Goal: Transaction & Acquisition: Purchase product/service

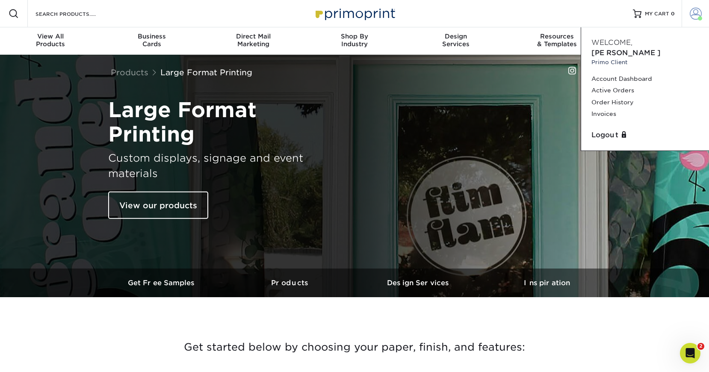
click at [691, 14] on span at bounding box center [696, 14] width 12 height 12
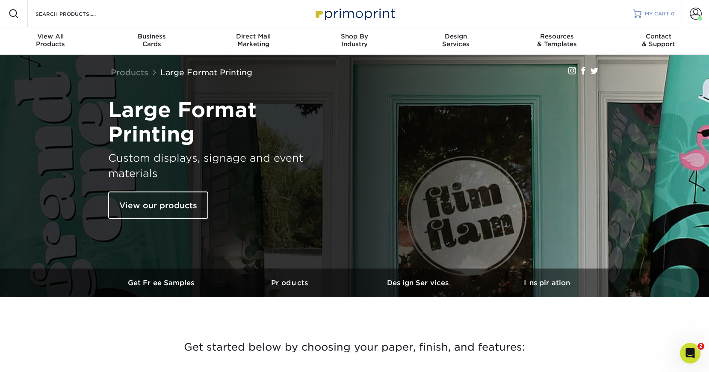
click at [667, 15] on span "MY CART" at bounding box center [657, 13] width 24 height 7
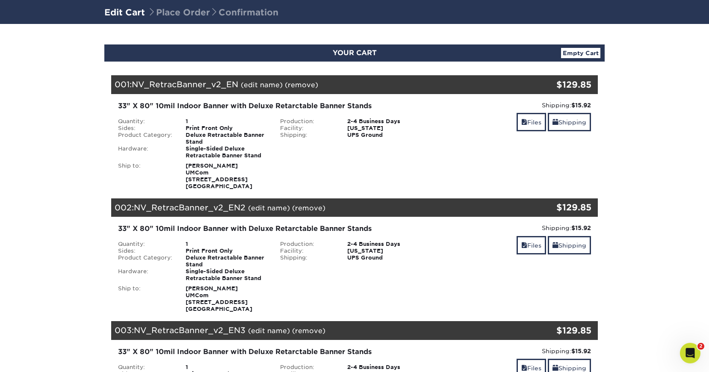
scroll to position [82, 0]
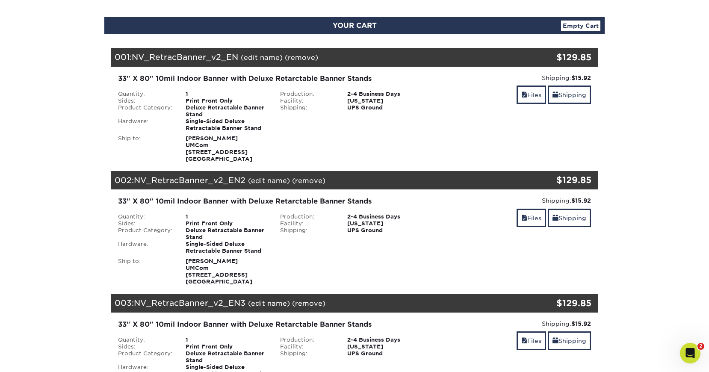
click at [507, 95] on div "Files Shipping" at bounding box center [516, 96] width 149 height 20
click at [526, 93] on link "Files" at bounding box center [532, 95] width 30 height 18
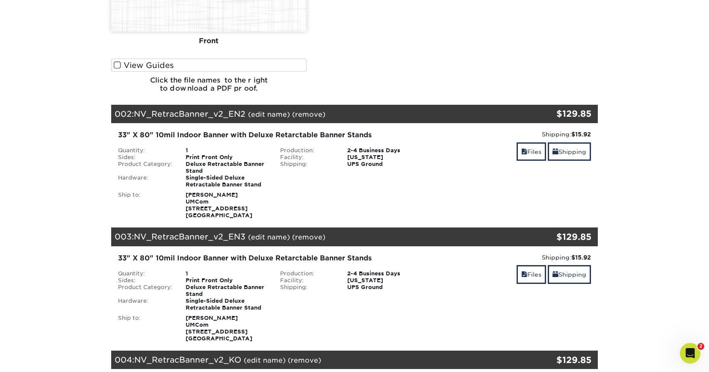
scroll to position [705, 0]
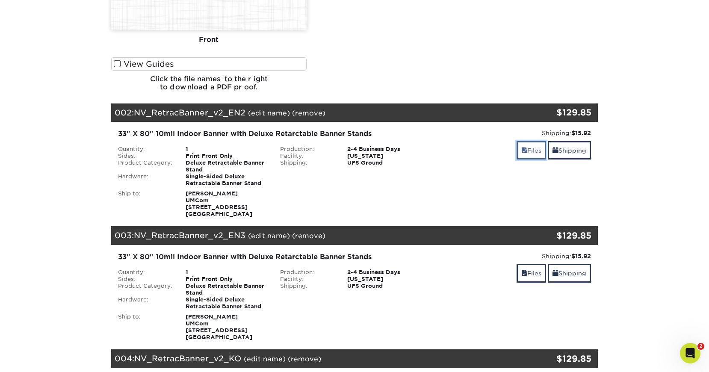
click at [536, 154] on link "Files" at bounding box center [532, 150] width 30 height 18
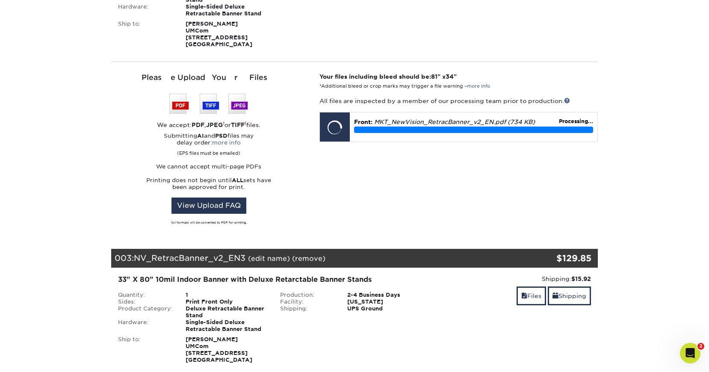
scroll to position [883, 0]
